Goal: Understand process/instructions

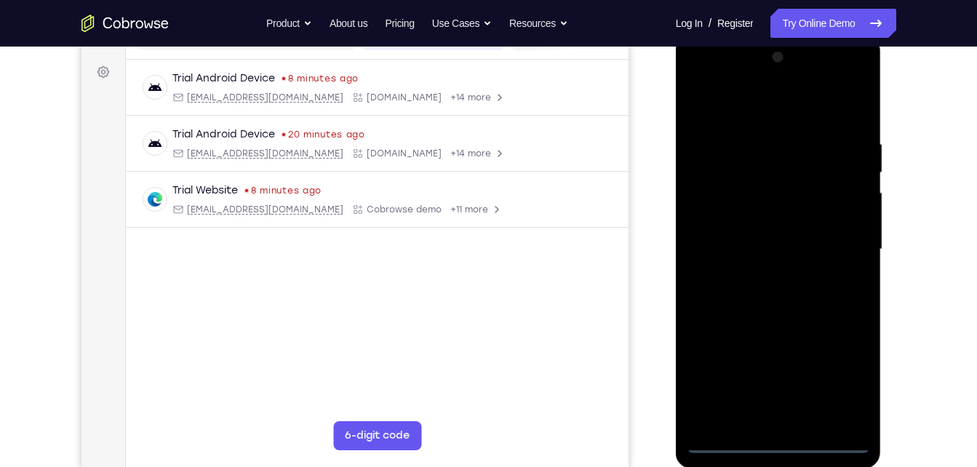
click at [779, 439] on div at bounding box center [778, 249] width 183 height 407
click at [780, 442] on div at bounding box center [778, 249] width 183 height 407
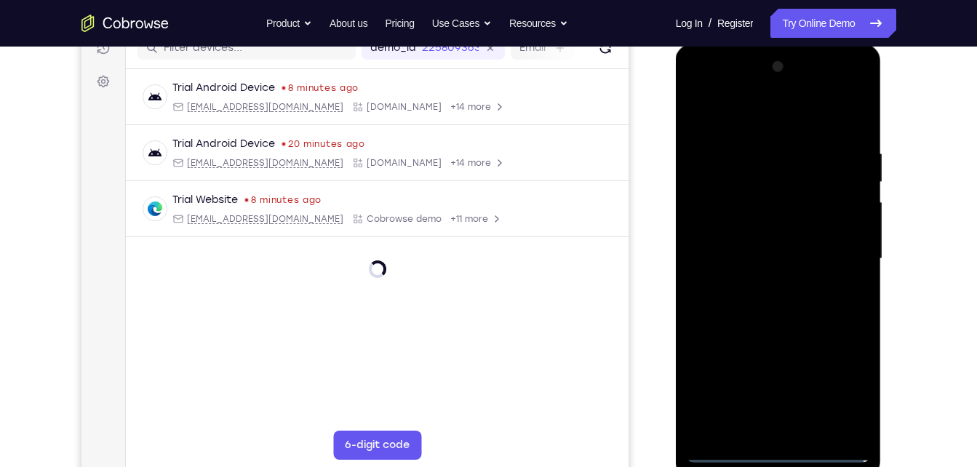
scroll to position [200, 0]
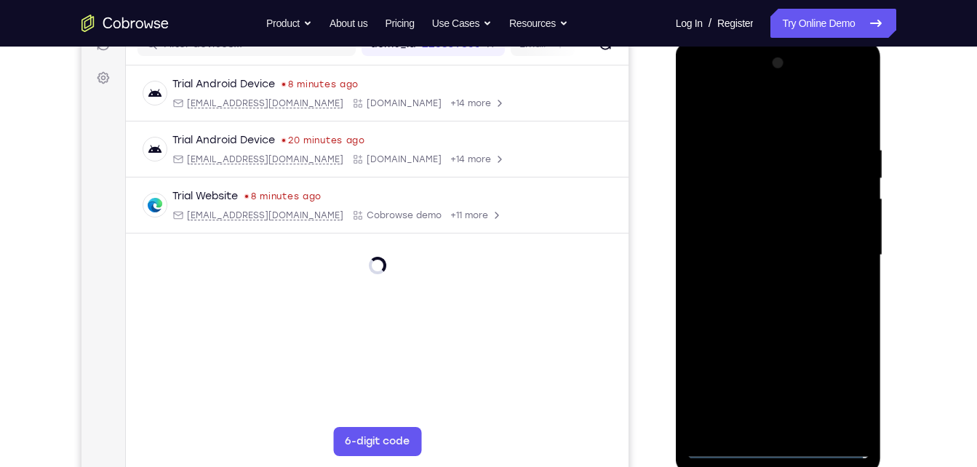
click at [780, 41] on div at bounding box center [779, 41] width 206 height 0
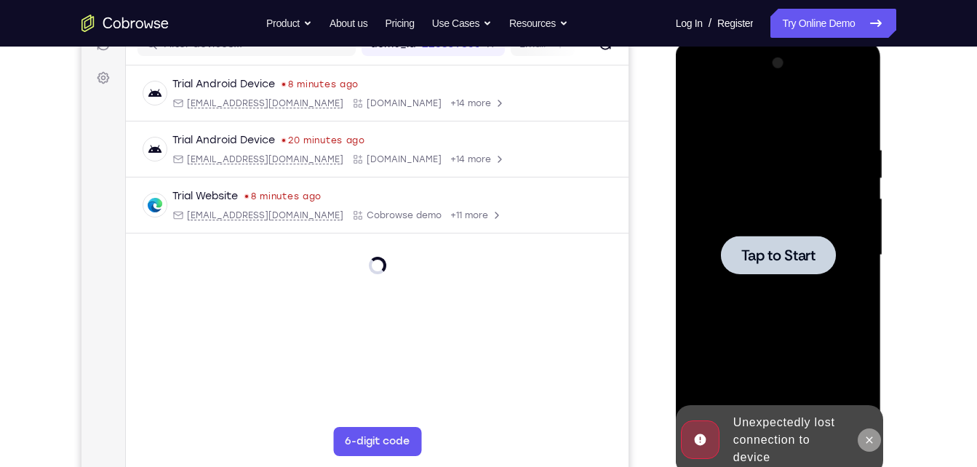
click at [862, 435] on button at bounding box center [869, 440] width 23 height 23
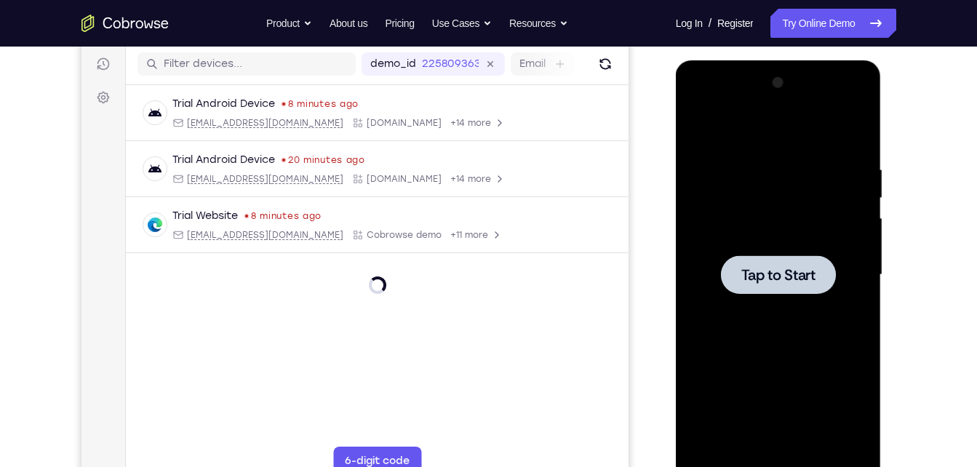
scroll to position [181, 0]
click at [753, 262] on div at bounding box center [778, 274] width 115 height 39
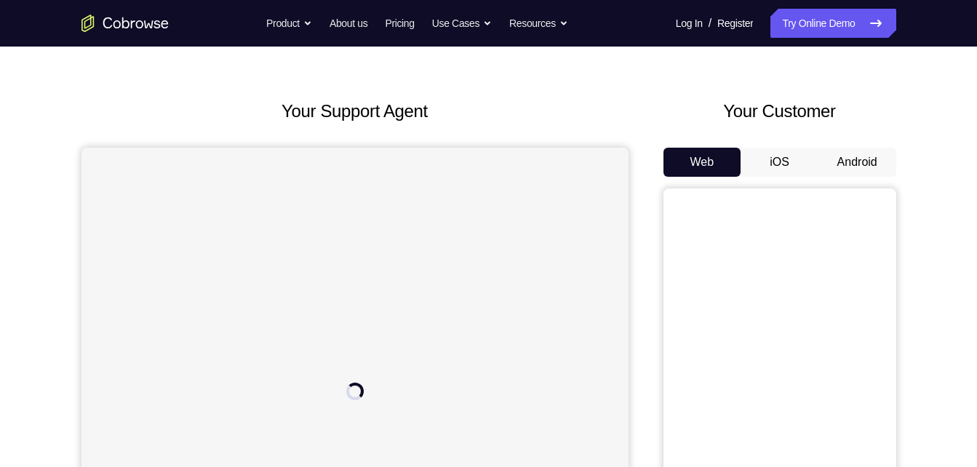
scroll to position [40, 0]
click at [857, 162] on button "Android" at bounding box center [858, 163] width 78 height 29
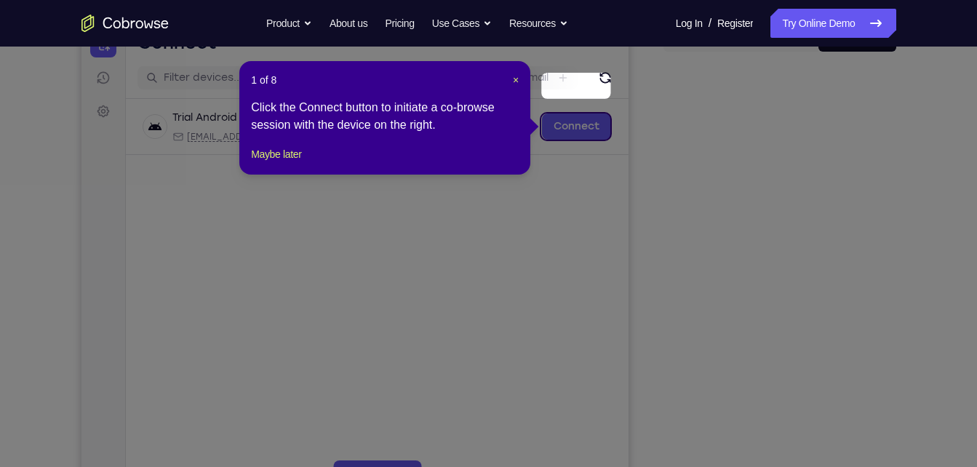
scroll to position [165, 0]
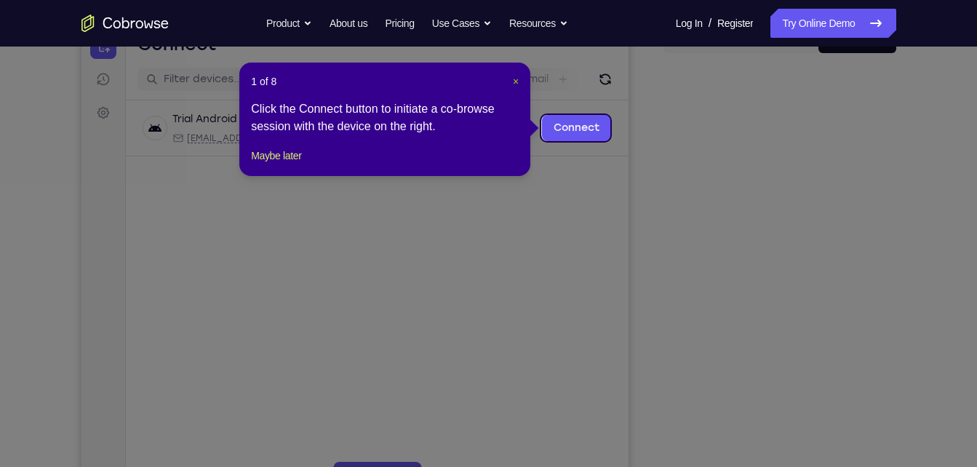
click at [514, 80] on span "×" at bounding box center [516, 82] width 6 height 12
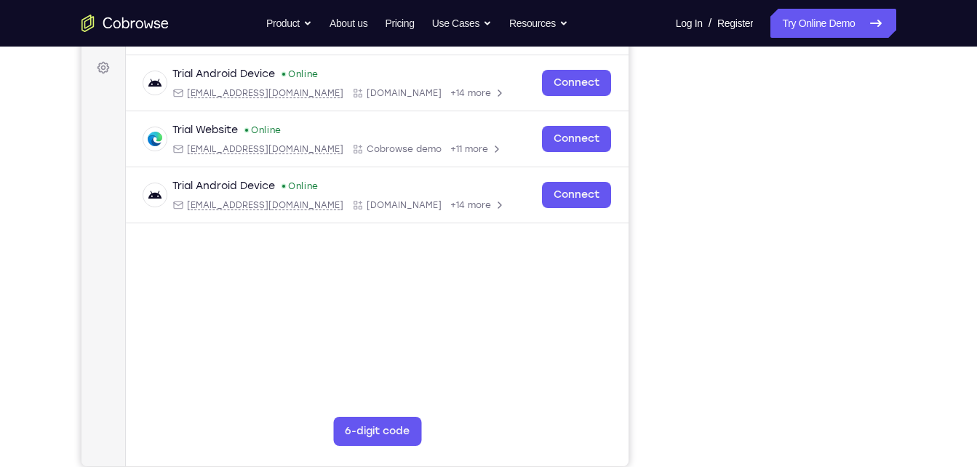
scroll to position [211, 0]
